Goal: Task Accomplishment & Management: Manage account settings

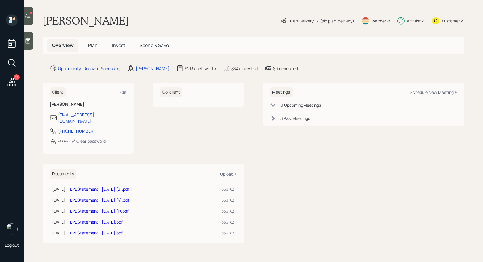
click at [27, 16] on icon at bounding box center [28, 16] width 6 height 6
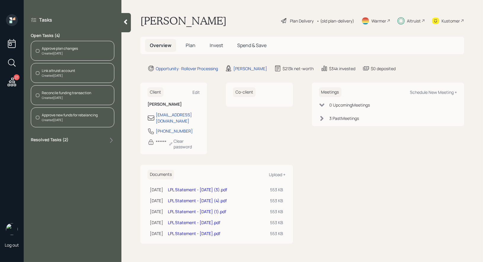
click at [53, 71] on div "Link altruist account" at bounding box center [58, 70] width 33 height 5
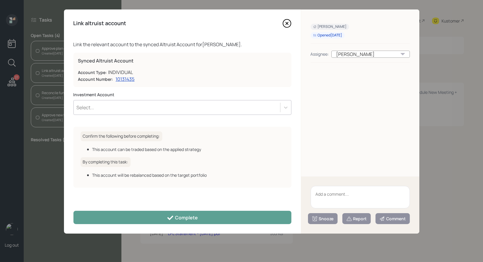
click at [122, 104] on div "Select..." at bounding box center [177, 107] width 206 height 10
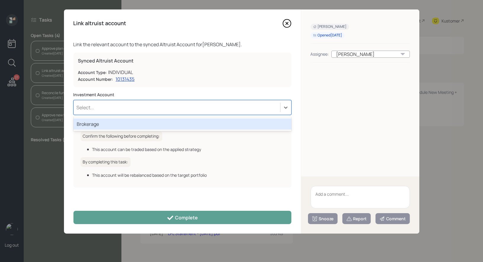
click at [117, 126] on div "Brokerage" at bounding box center [182, 123] width 218 height 11
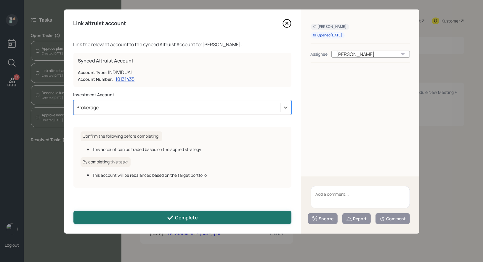
click at [219, 215] on button "Complete" at bounding box center [182, 217] width 218 height 13
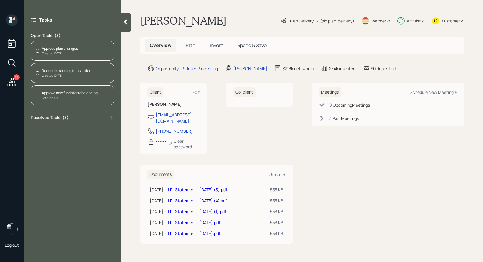
click at [215, 49] on h5 "Invest" at bounding box center [216, 45] width 23 height 13
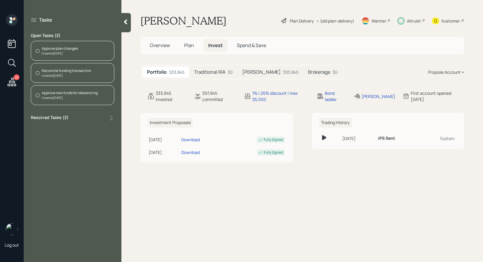
click at [308, 71] on h5 "Brokerage" at bounding box center [319, 72] width 22 height 6
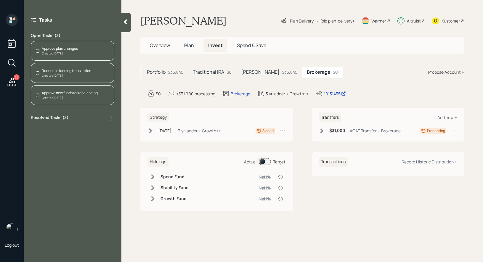
click at [153, 129] on icon at bounding box center [150, 131] width 6 height 6
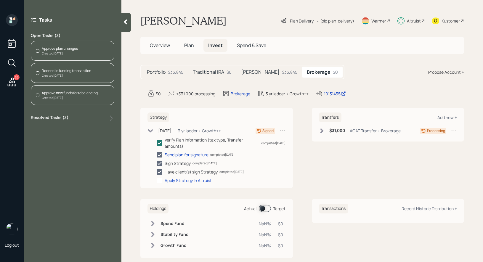
click at [159, 181] on div at bounding box center [159, 180] width 5 height 5
click at [157, 180] on input "checkbox" at bounding box center [157, 180] width 0 height 0
checkbox input "true"
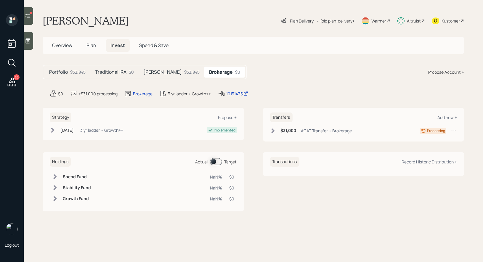
click at [27, 16] on icon at bounding box center [28, 16] width 6 height 6
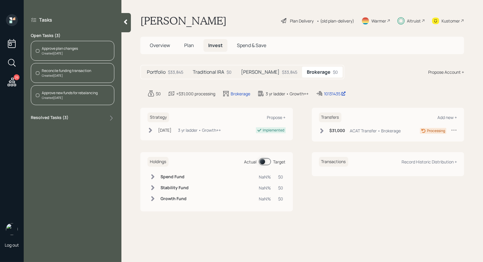
click at [63, 75] on div "Created [DATE]" at bounding box center [66, 75] width 49 height 4
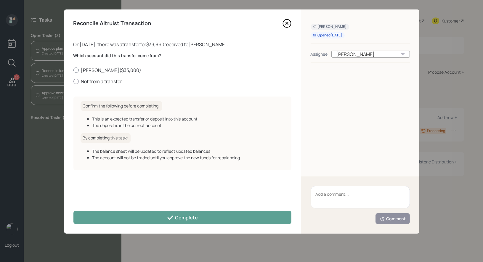
click at [78, 69] on div at bounding box center [75, 69] width 5 height 5
click at [73, 70] on input "Roth IRA ( $33,000 )" at bounding box center [73, 70] width 0 height 0
radio input "true"
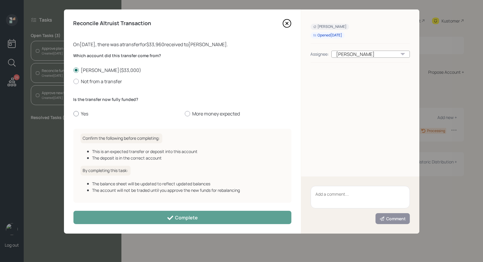
click at [75, 112] on div at bounding box center [75, 113] width 5 height 5
click at [73, 114] on input "Yes" at bounding box center [73, 114] width 0 height 0
radio input "true"
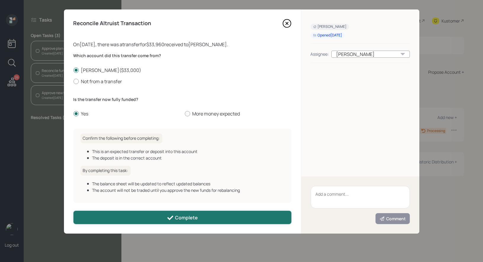
click at [124, 218] on button "Complete" at bounding box center [182, 217] width 218 height 13
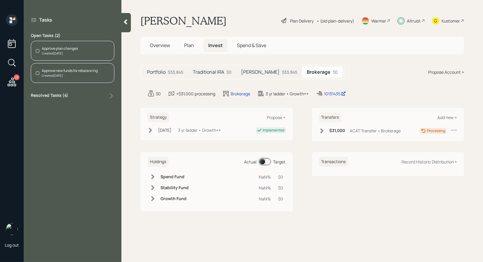
click at [67, 73] on div "Created Today" at bounding box center [70, 75] width 56 height 4
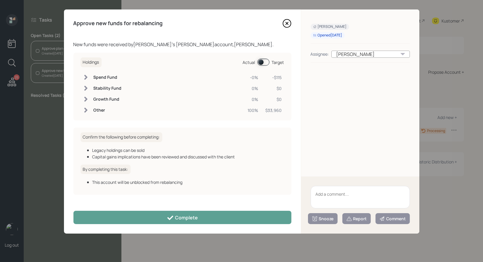
click at [260, 62] on span at bounding box center [263, 62] width 12 height 7
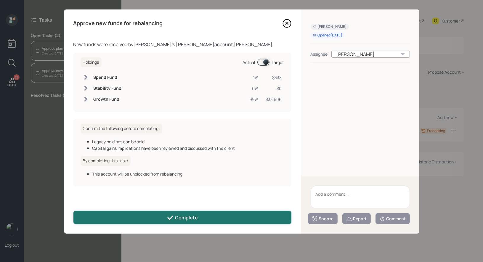
click at [212, 218] on button "Complete" at bounding box center [182, 217] width 218 height 13
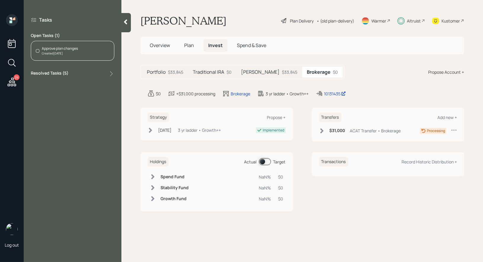
click at [188, 46] on span "Plan" at bounding box center [189, 45] width 10 height 7
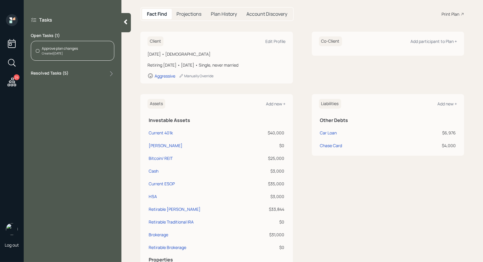
scroll to position [60, 0]
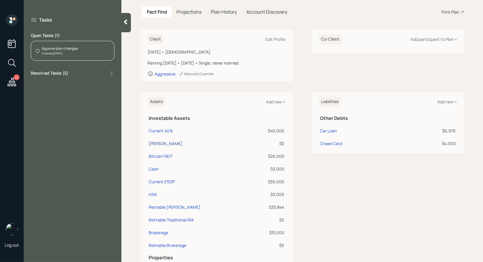
click at [159, 142] on div "[PERSON_NAME]" at bounding box center [166, 143] width 34 height 6
select select "roth_ira"
select select "balanced"
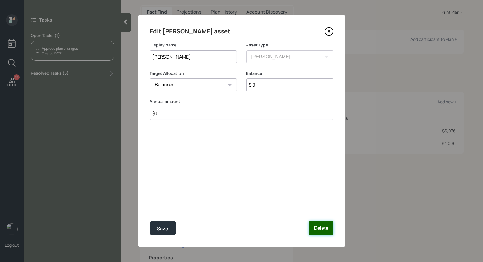
click at [319, 228] on button "Delete" at bounding box center [321, 228] width 24 height 14
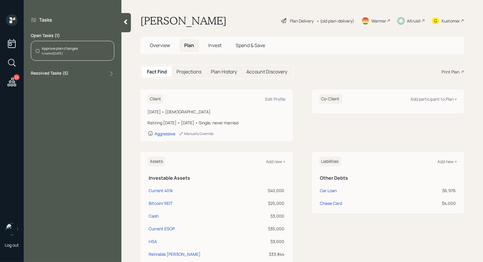
click at [60, 47] on div "Approve plan changes" at bounding box center [60, 48] width 36 height 5
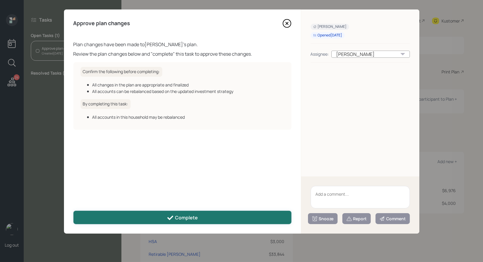
click at [170, 219] on icon at bounding box center [170, 217] width 6 height 4
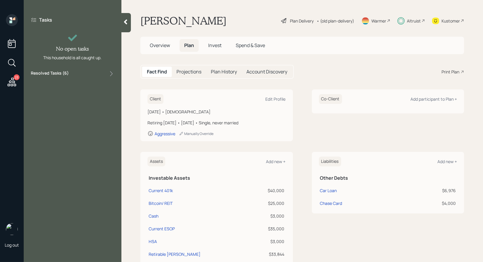
click at [445, 19] on div "Kustomer" at bounding box center [450, 21] width 18 height 6
click at [217, 43] on span "Invest" at bounding box center [214, 45] width 13 height 7
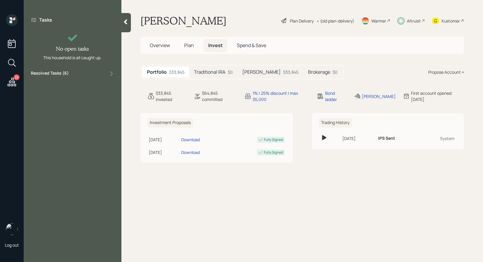
click at [283, 69] on div "$33,845" at bounding box center [290, 72] width 15 height 6
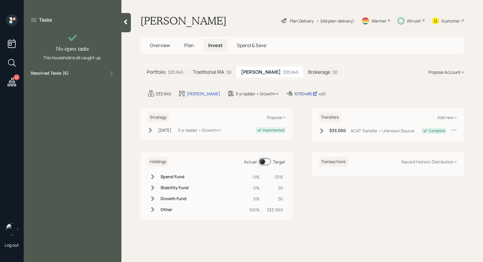
click at [294, 94] on div "10130486" at bounding box center [305, 94] width 23 height 6
click at [14, 82] on icon at bounding box center [12, 82] width 11 height 11
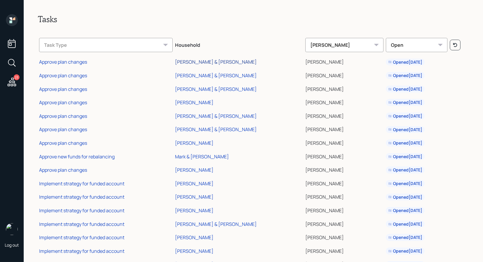
click at [183, 61] on div "John & Barbara Briganti" at bounding box center [216, 62] width 82 height 7
